Goal: Information Seeking & Learning: Learn about a topic

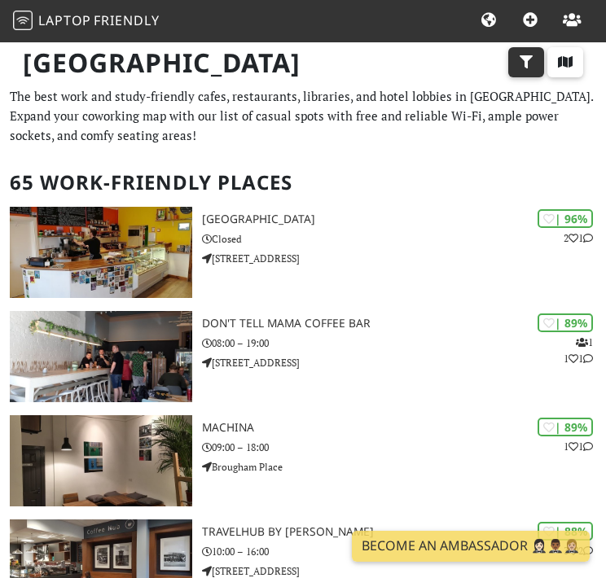
click at [530, 67] on icon "button" at bounding box center [526, 61] width 16 height 13
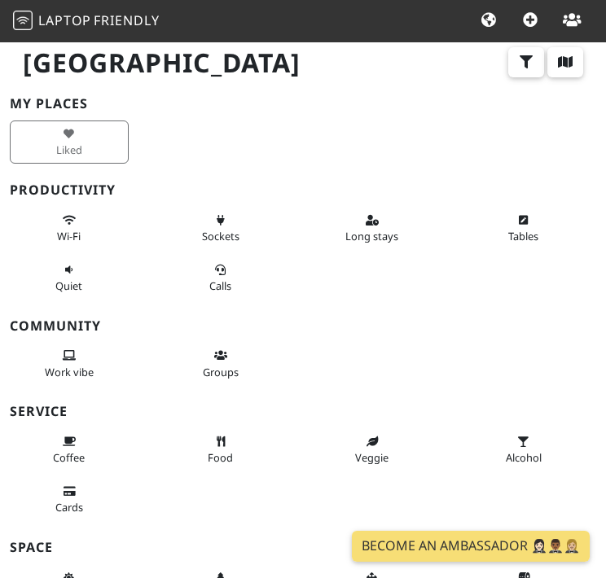
click at [72, 248] on div "Wi-Fi" at bounding box center [75, 229] width 151 height 50
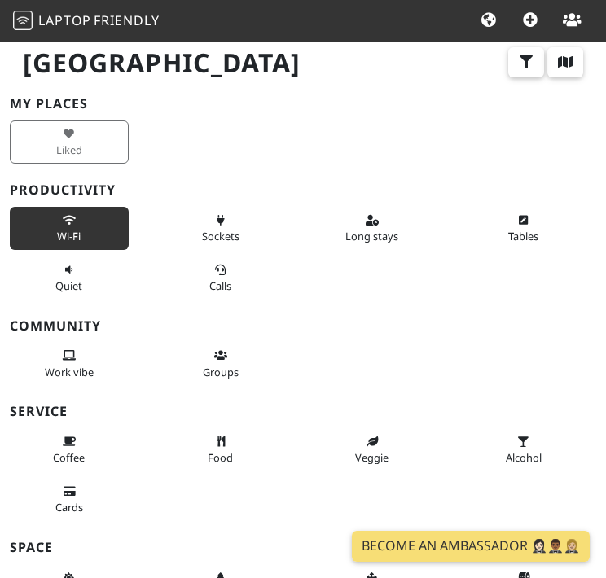
click at [72, 224] on button "Wi-Fi" at bounding box center [69, 228] width 119 height 43
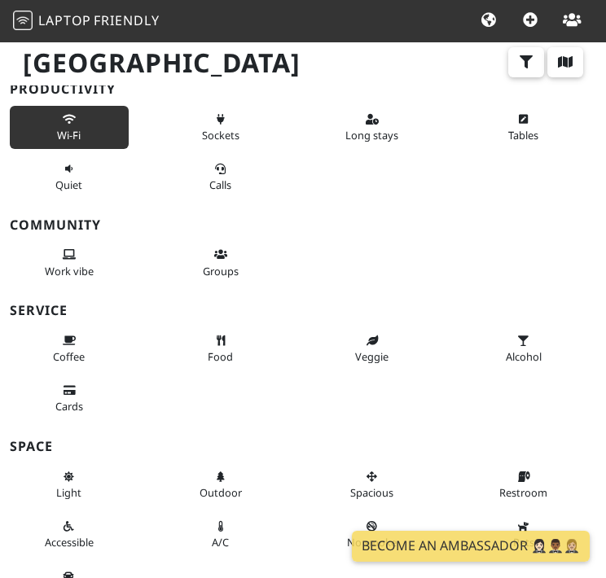
scroll to position [42, 0]
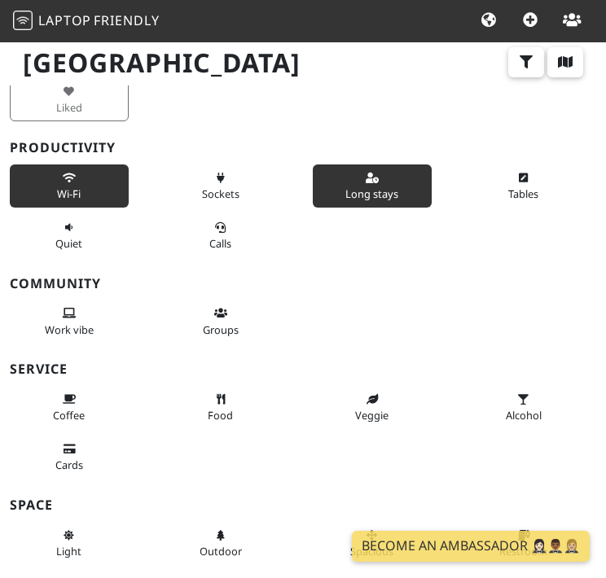
click at [370, 182] on button "Long stays" at bounding box center [372, 186] width 119 height 43
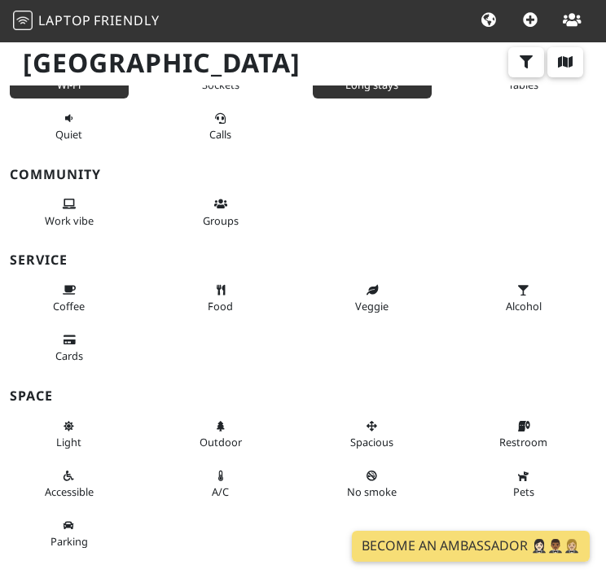
scroll to position [0, 0]
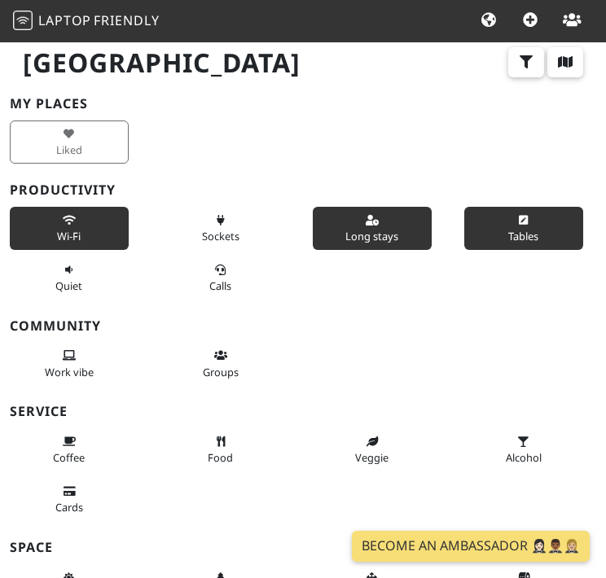
click at [515, 230] on span "Tables" at bounding box center [523, 236] width 30 height 15
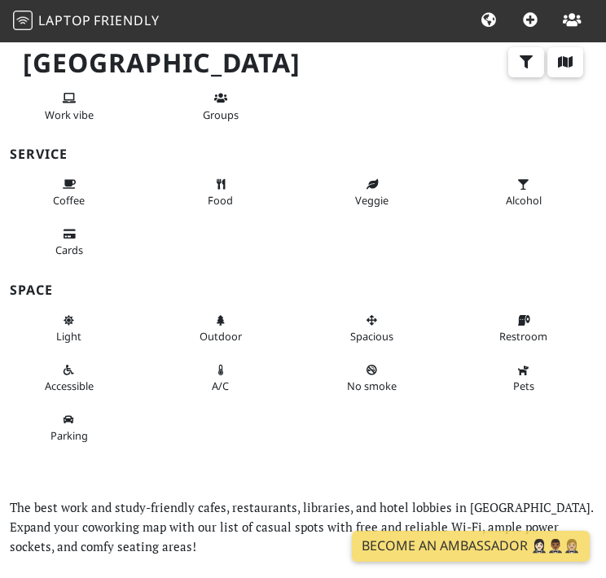
scroll to position [257, 0]
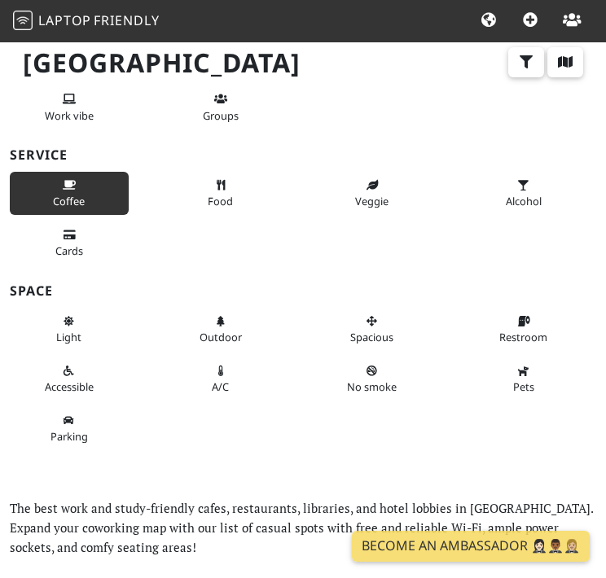
click at [63, 181] on icon at bounding box center [69, 186] width 13 height 11
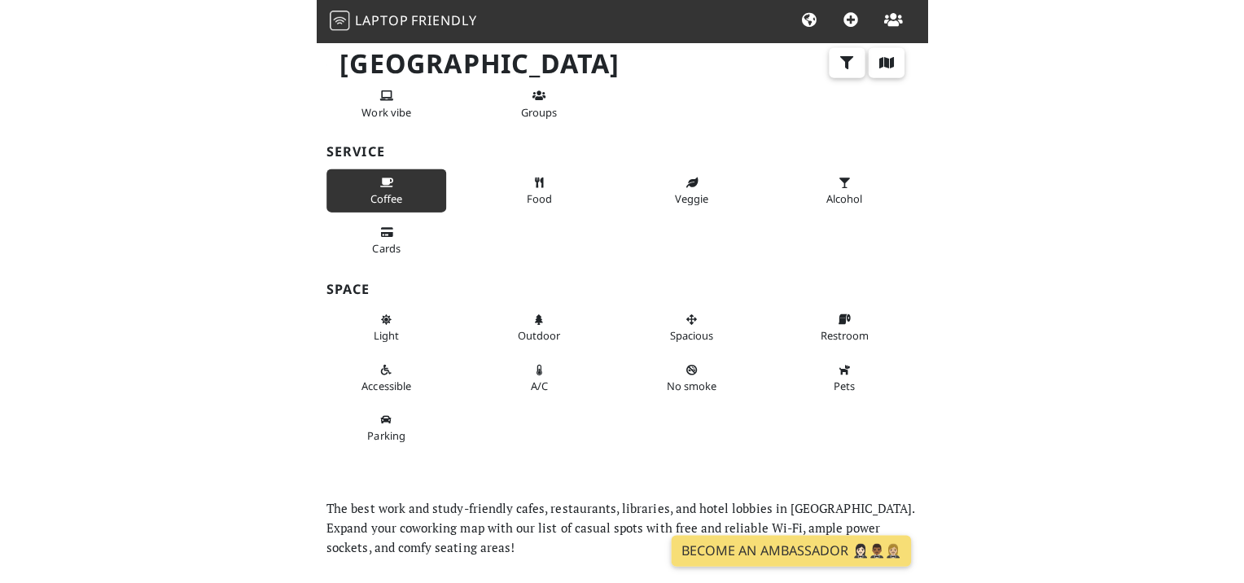
scroll to position [0, 0]
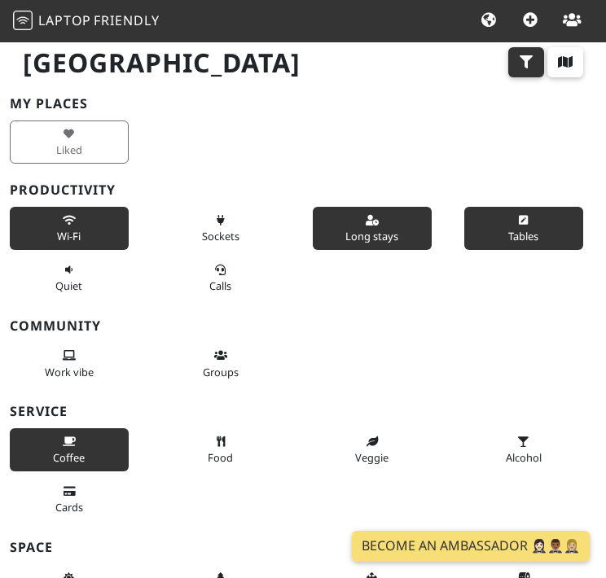
click at [524, 67] on icon "button" at bounding box center [526, 61] width 16 height 13
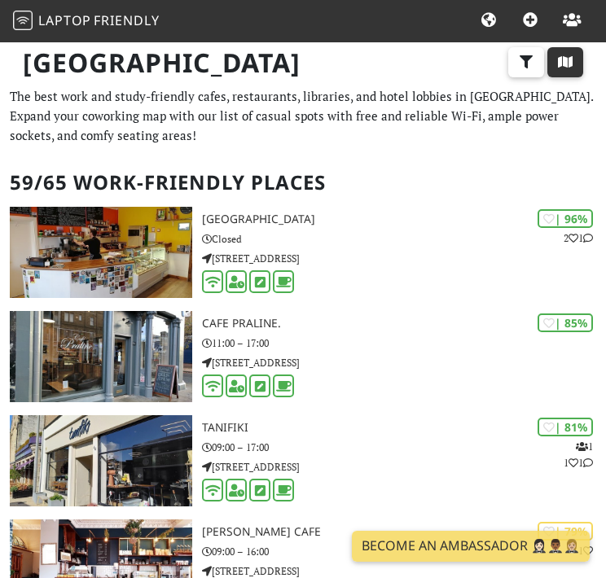
click at [568, 68] on icon "button" at bounding box center [565, 61] width 16 height 13
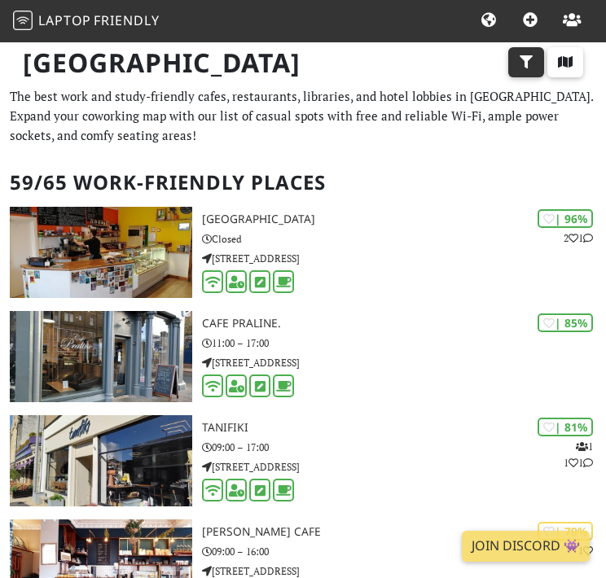
click at [527, 68] on icon "button" at bounding box center [526, 61] width 16 height 13
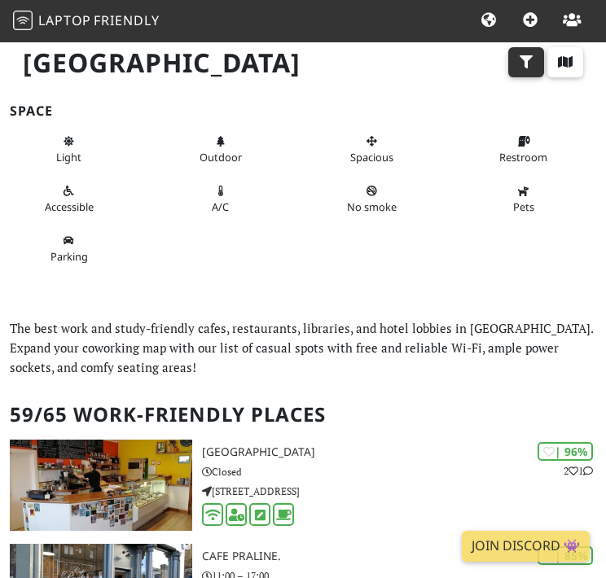
scroll to position [436, 0]
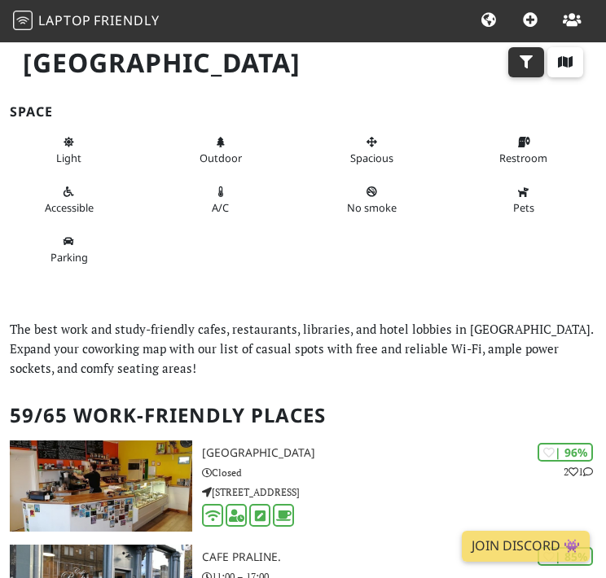
click at [521, 65] on icon "button" at bounding box center [526, 61] width 16 height 13
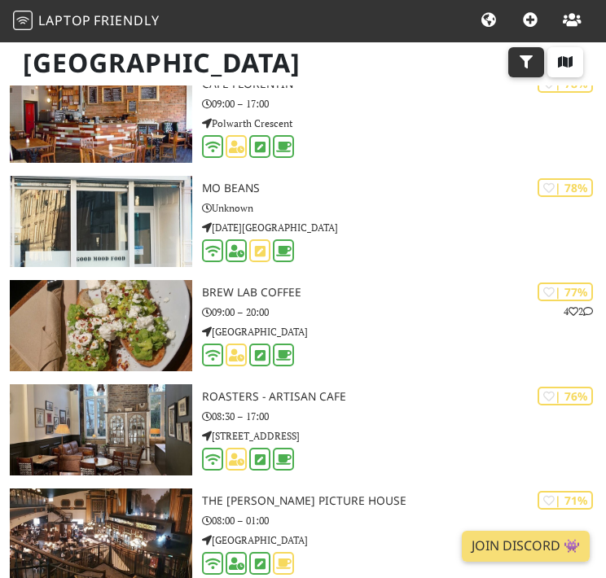
scroll to position [1061, 0]
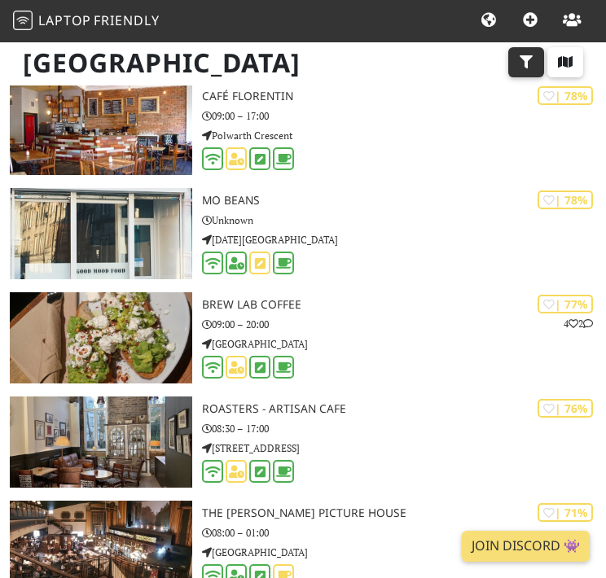
click at [528, 63] on icon "button" at bounding box center [526, 61] width 16 height 13
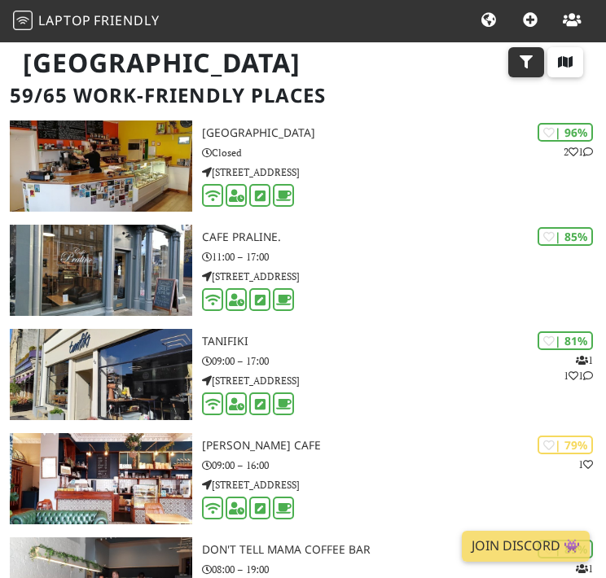
scroll to position [756, 0]
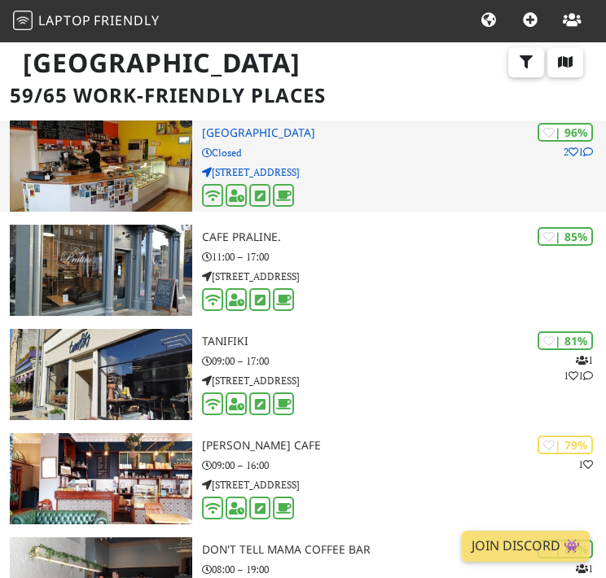
click at [564, 151] on p "2 1" at bounding box center [578, 151] width 29 height 15
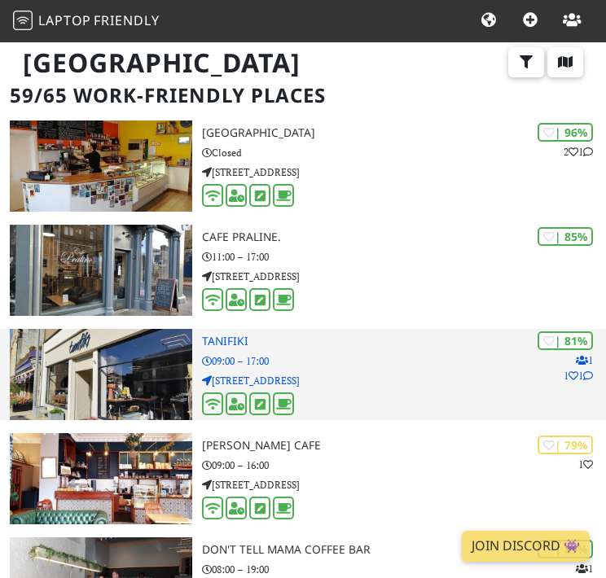
click at [588, 380] on p "1 1 1" at bounding box center [578, 368] width 29 height 31
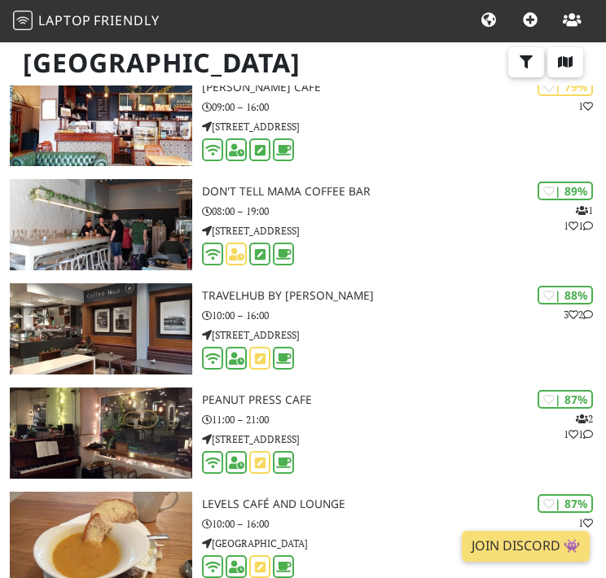
scroll to position [954, 0]
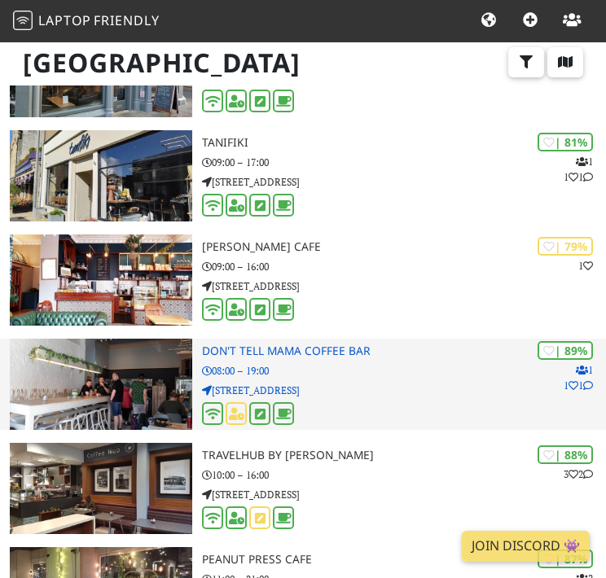
click at [577, 385] on p "1 1 1" at bounding box center [578, 377] width 29 height 31
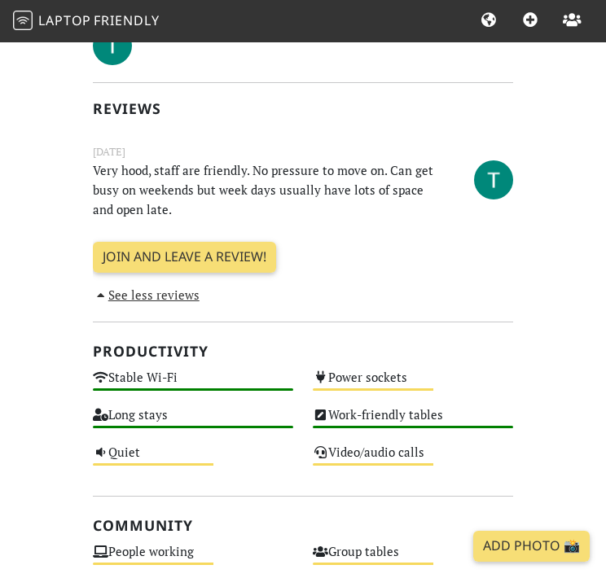
scroll to position [489, 0]
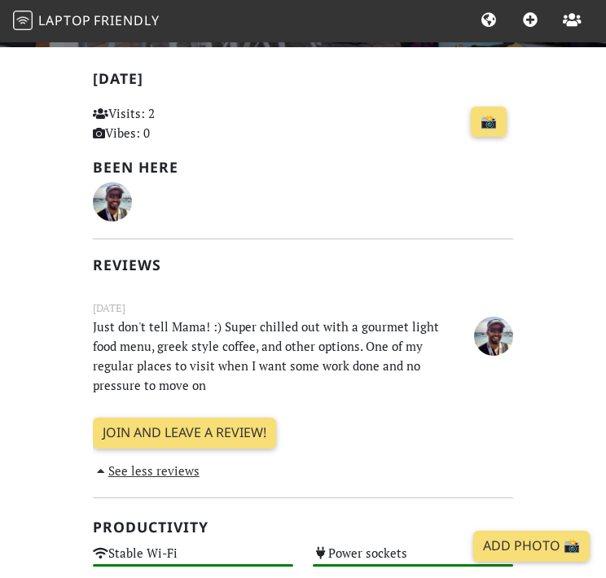
scroll to position [334, 0]
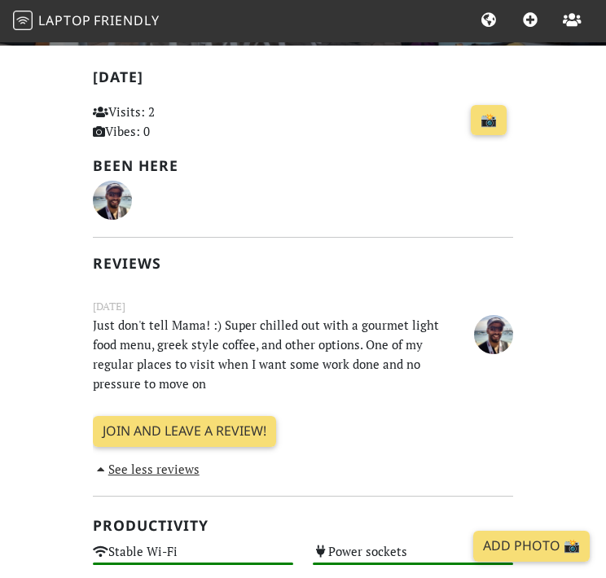
click at [98, 20] on span "Friendly" at bounding box center [126, 20] width 65 height 18
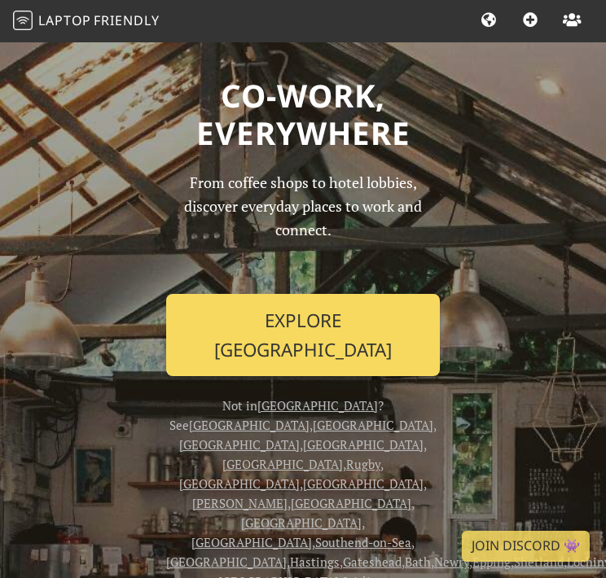
click at [251, 329] on link "Explore [GEOGRAPHIC_DATA]" at bounding box center [303, 335] width 274 height 83
